Goal: Task Accomplishment & Management: Manage account settings

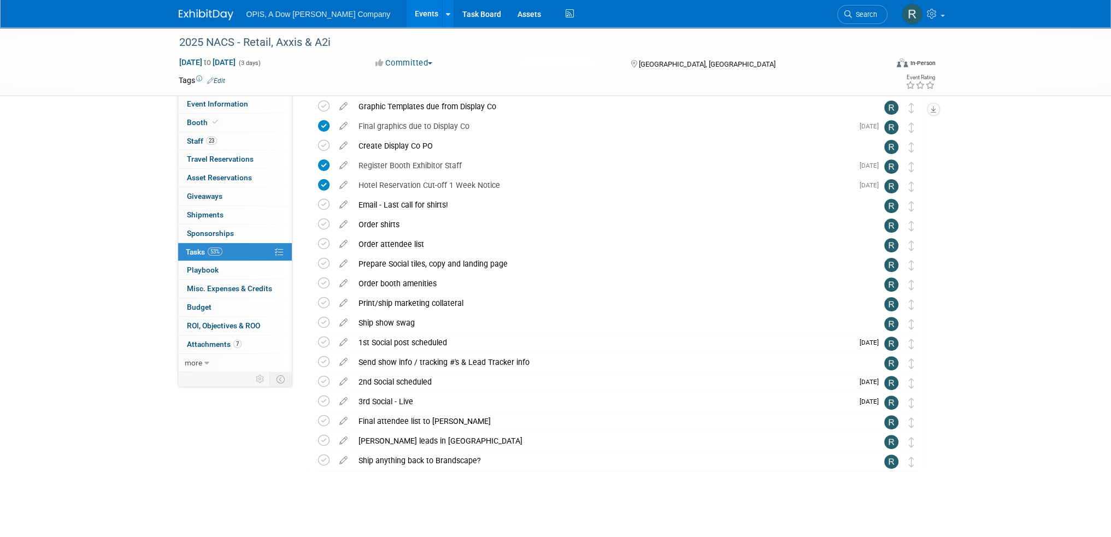
click at [407, 11] on link "Events" at bounding box center [427, 13] width 40 height 27
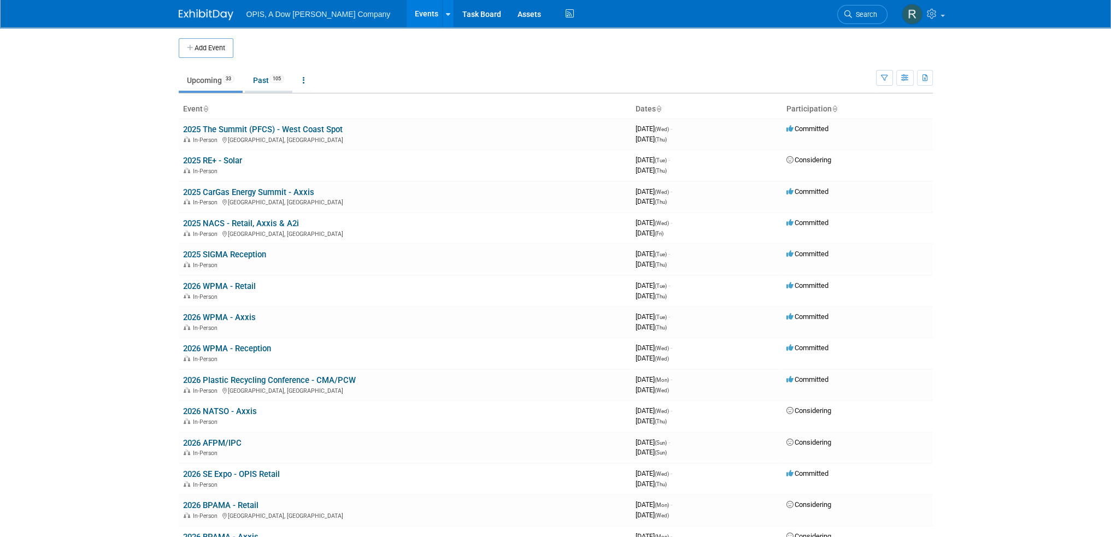
click at [256, 80] on link "Past 105" at bounding box center [269, 80] width 48 height 21
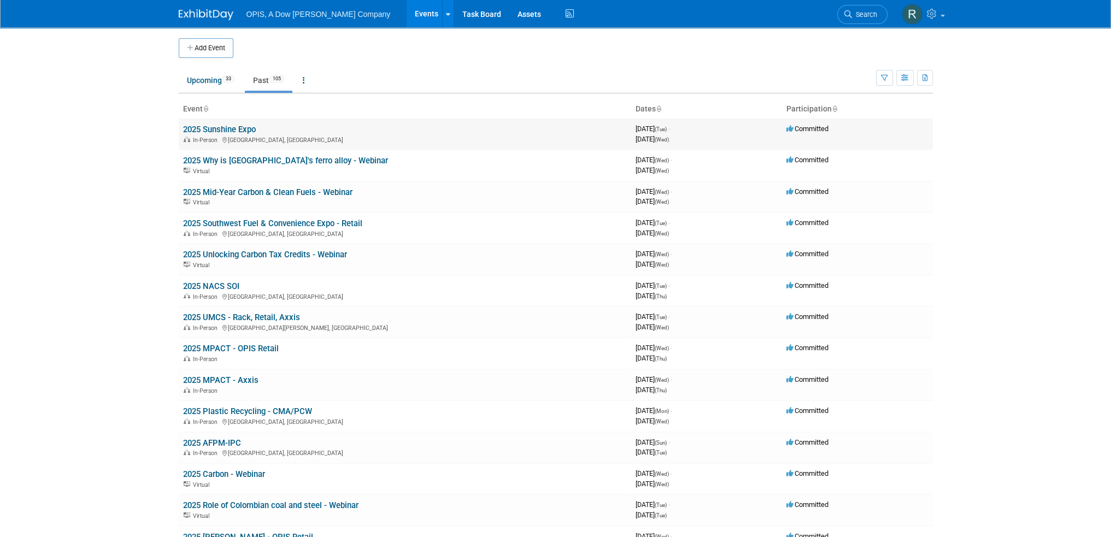
click at [227, 129] on link "2025 Sunshine Expo" at bounding box center [219, 130] width 73 height 10
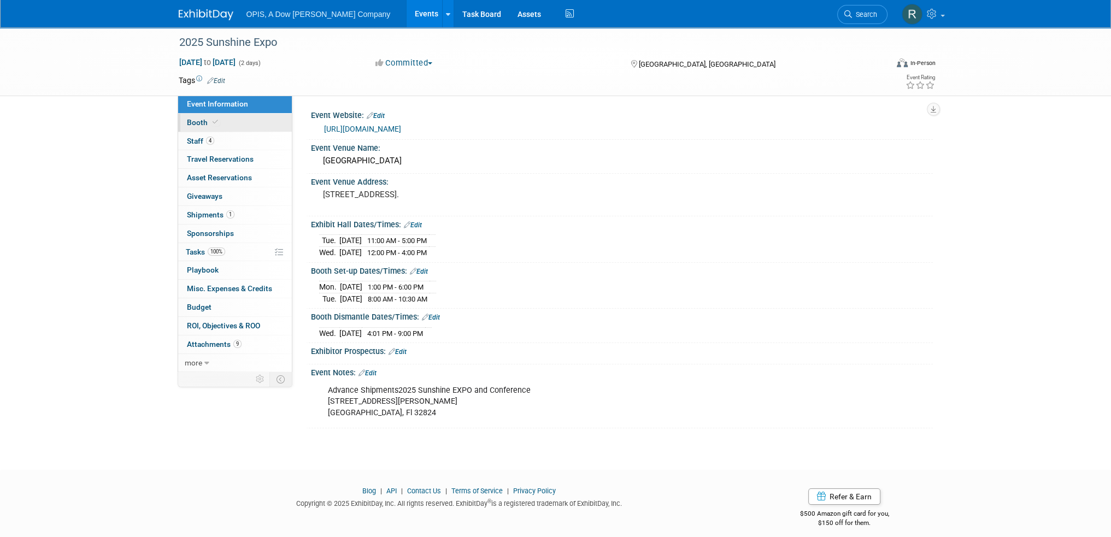
click at [195, 124] on span "Booth" at bounding box center [203, 122] width 33 height 9
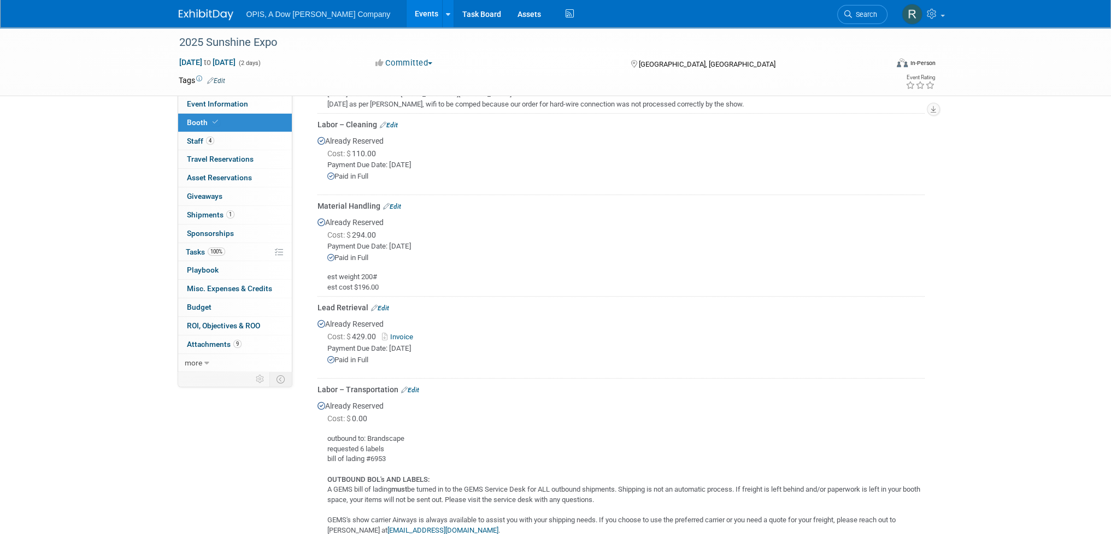
scroll to position [809, 0]
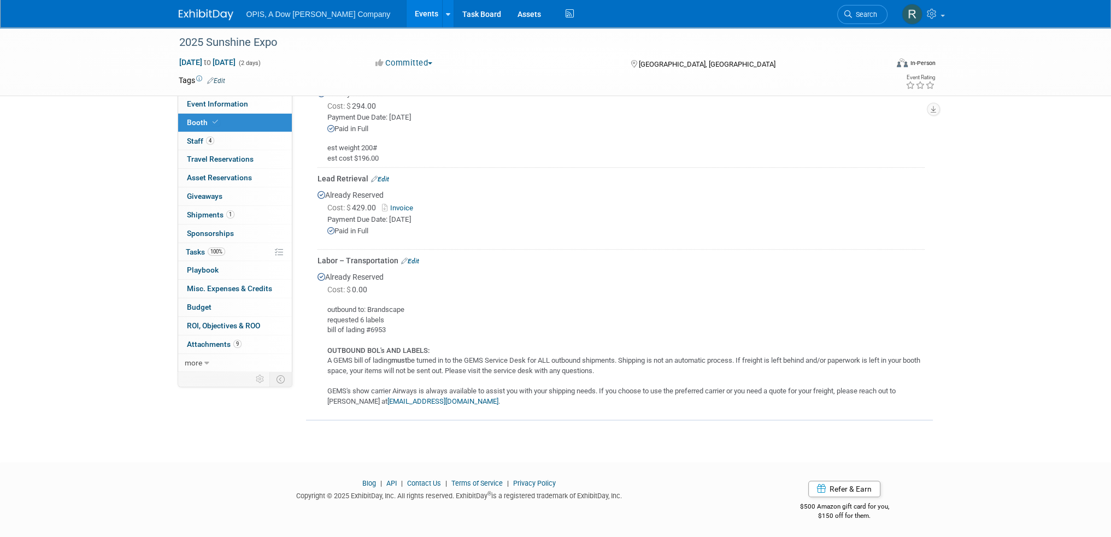
click at [414, 258] on link "Edit" at bounding box center [410, 261] width 18 height 8
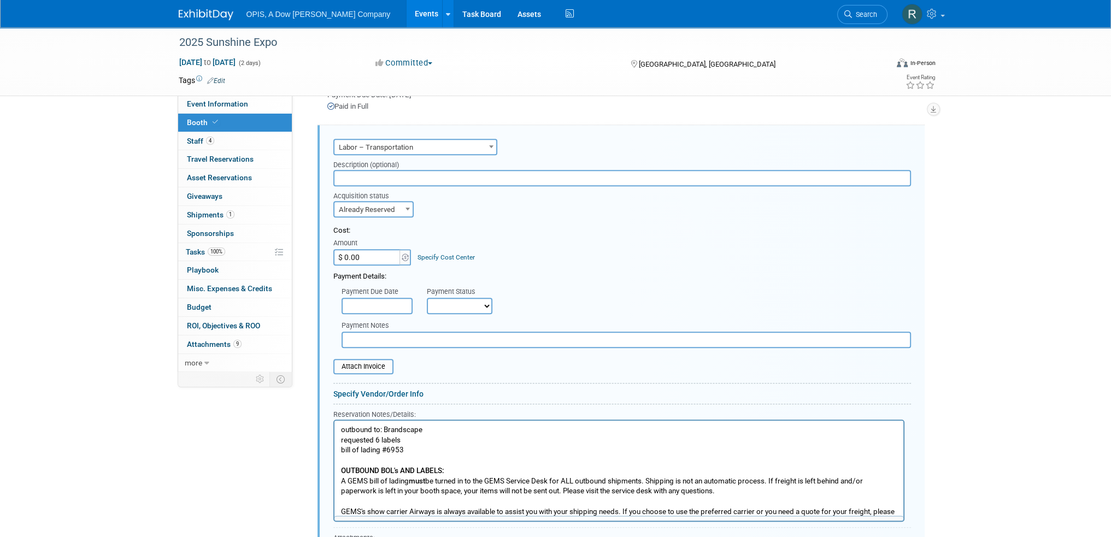
scroll to position [0, 0]
click at [365, 256] on input "$ 0.00" at bounding box center [367, 257] width 68 height 16
type input "$ 525.30"
click at [383, 304] on input "text" at bounding box center [377, 306] width 71 height 16
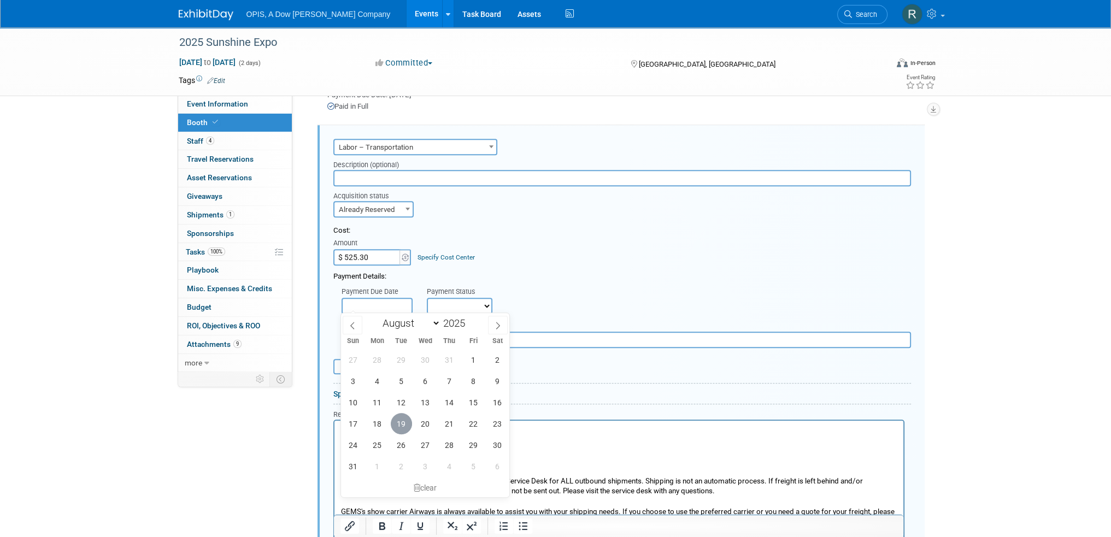
click at [405, 414] on span "19" at bounding box center [401, 423] width 21 height 21
type input "Aug 19, 2025"
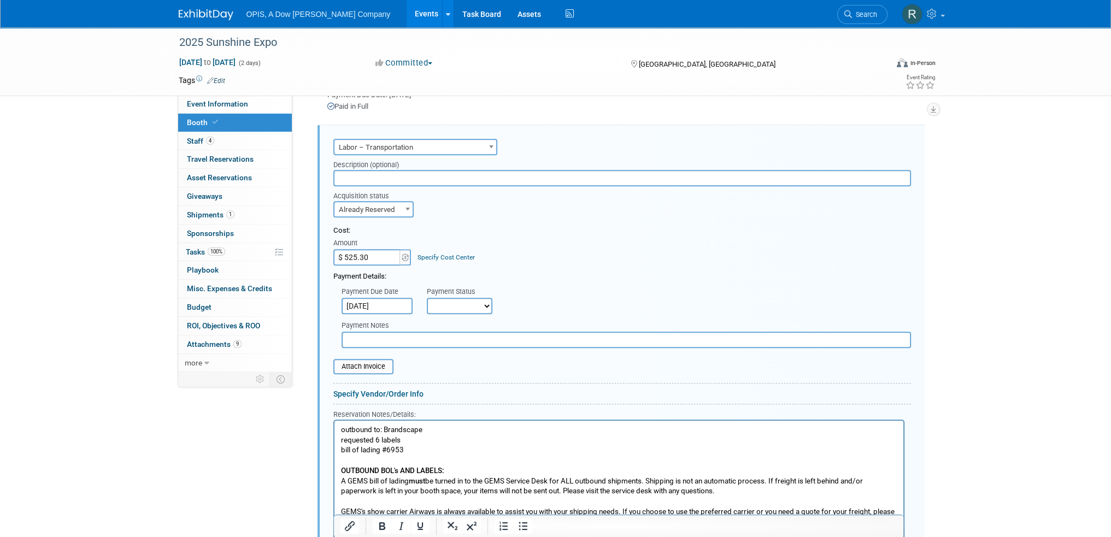
click at [460, 307] on select "Not Paid Yet Partially Paid Paid in Full" at bounding box center [460, 306] width 66 height 16
select select "1"
click at [427, 298] on select "Not Paid Yet Partially Paid Paid in Full" at bounding box center [460, 306] width 66 height 16
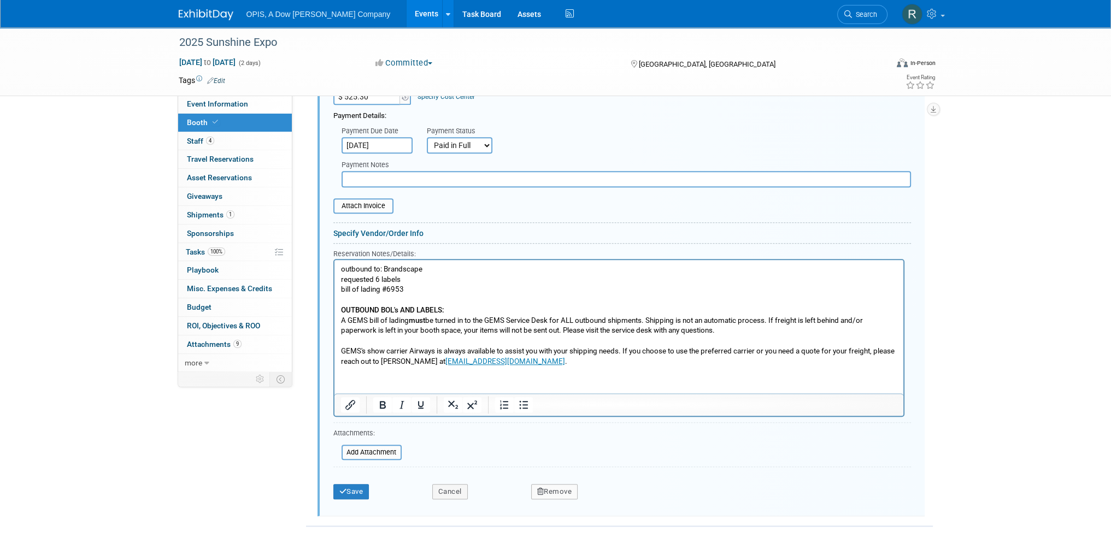
scroll to position [1098, 0]
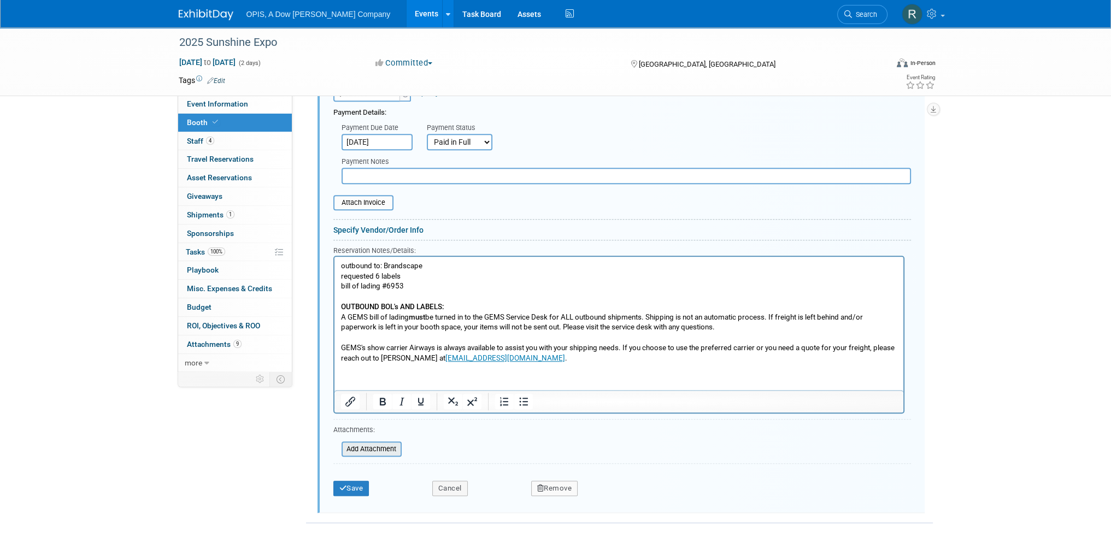
click at [375, 444] on input "file" at bounding box center [336, 449] width 130 height 13
click at [363, 198] on input "file" at bounding box center [327, 202] width 130 height 13
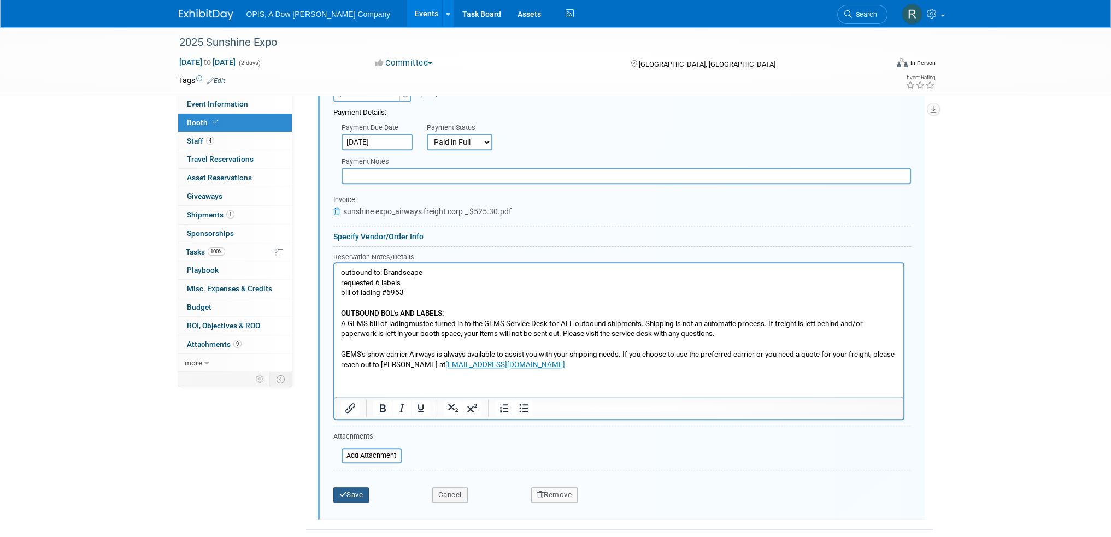
click at [355, 494] on button "Save" at bounding box center [351, 495] width 36 height 15
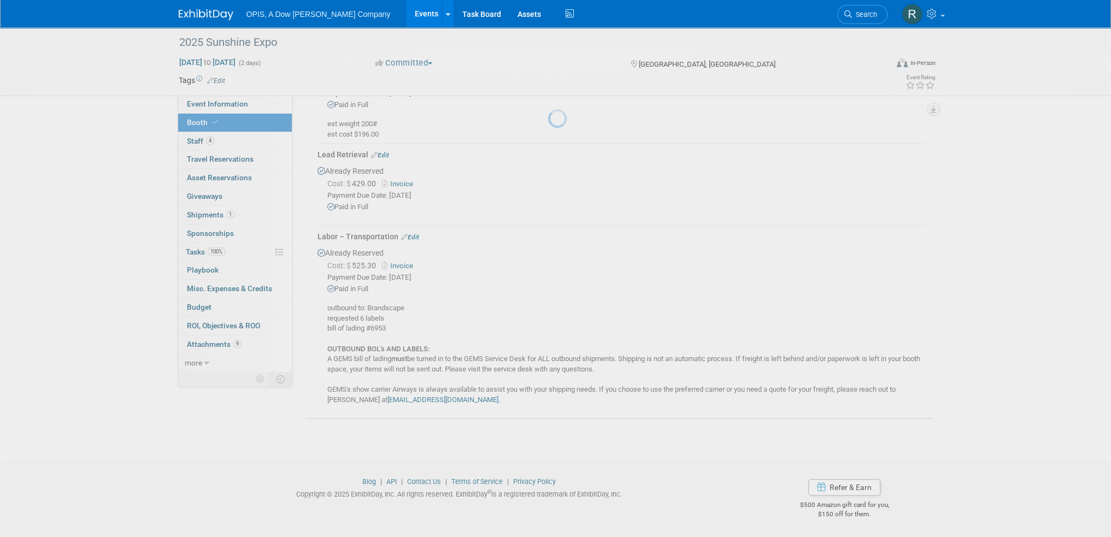
scroll to position [831, 0]
